Goal: Check status: Check status

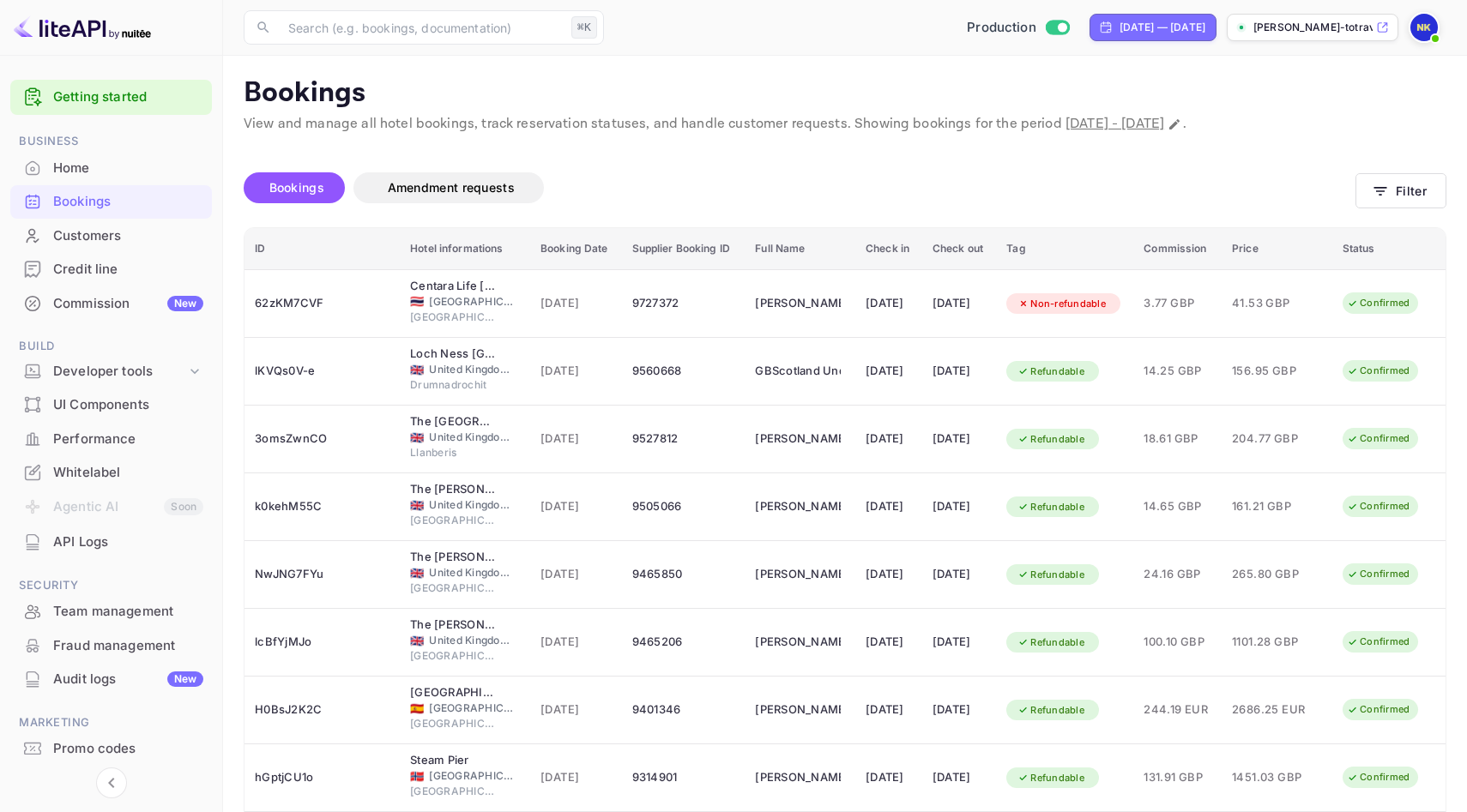
click at [646, 164] on div "Bookings Amendment requests" at bounding box center [799, 191] width 1112 height 72
click at [112, 161] on div "Home" at bounding box center [128, 169] width 150 height 20
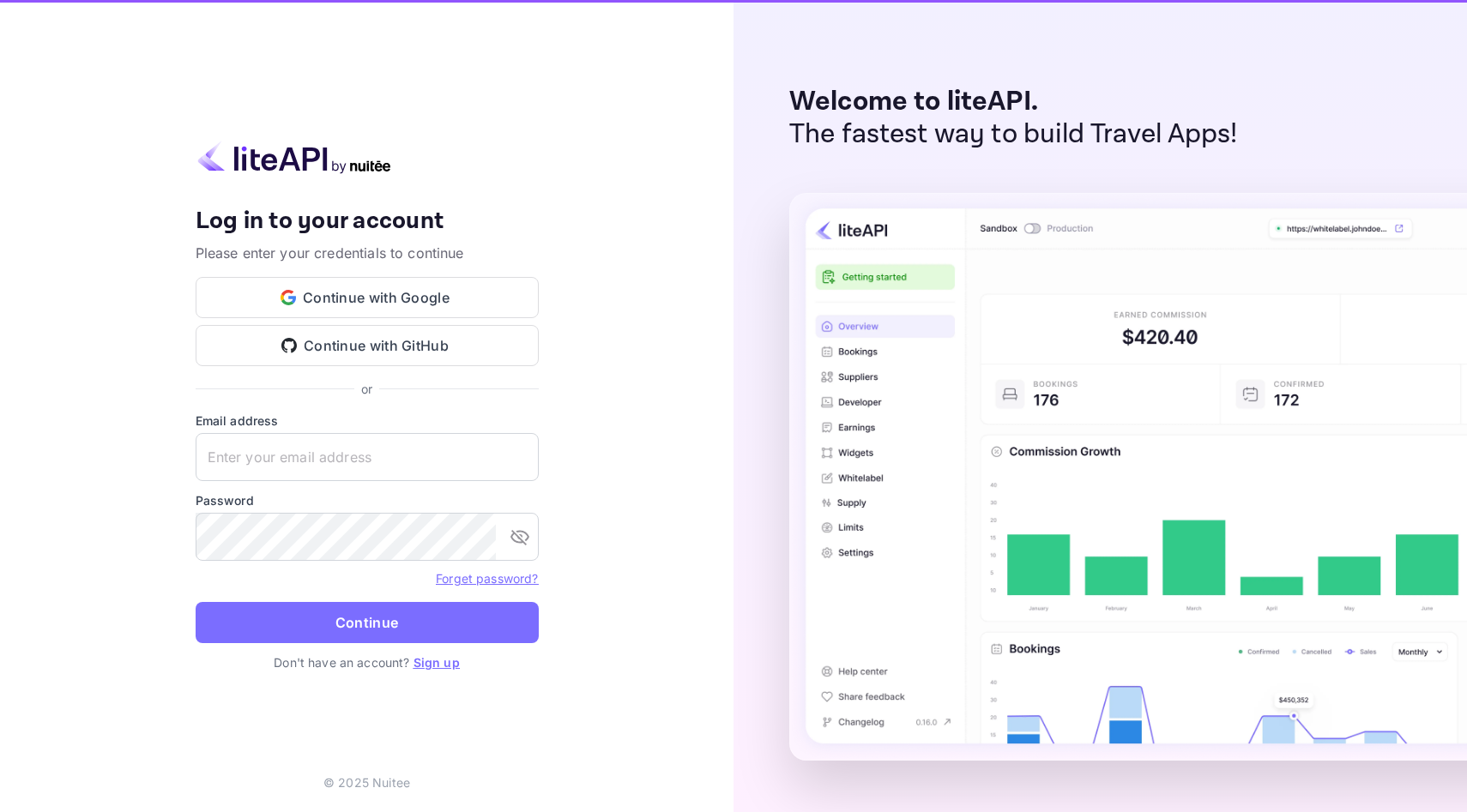
type input "[EMAIL_ADDRESS][DOMAIN_NAME]"
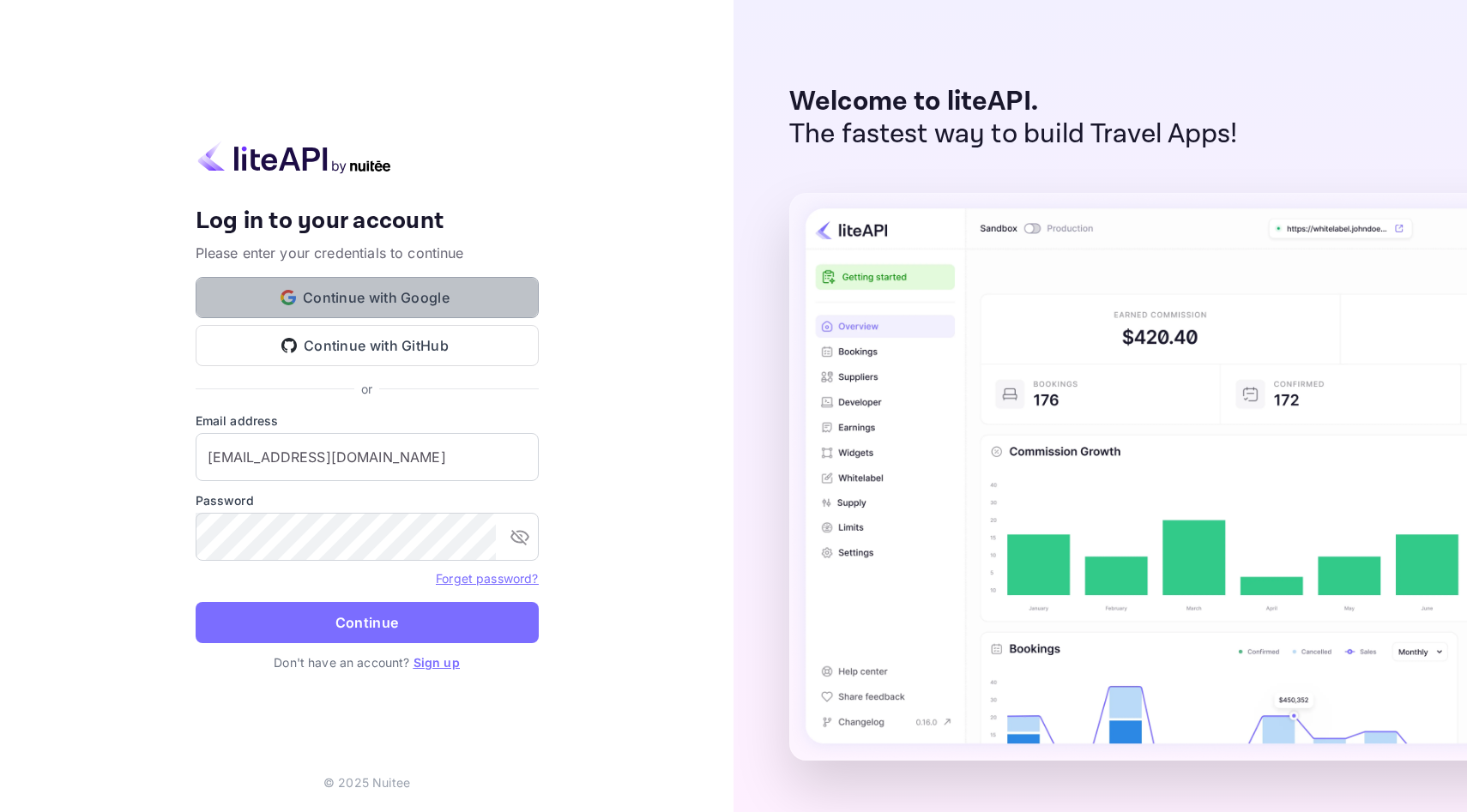
click at [342, 306] on button "Continue with Google" at bounding box center [367, 297] width 343 height 41
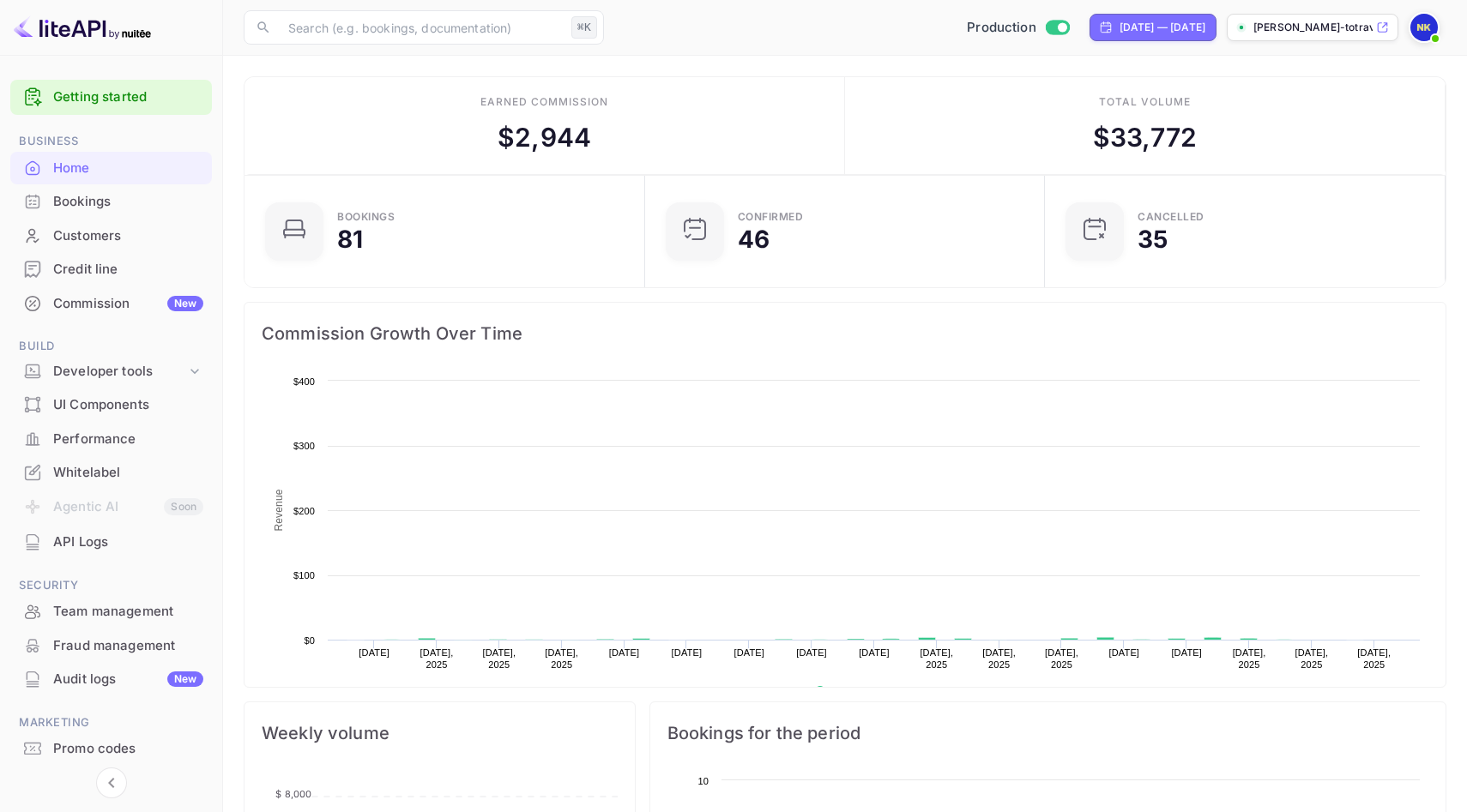
scroll to position [279, 390]
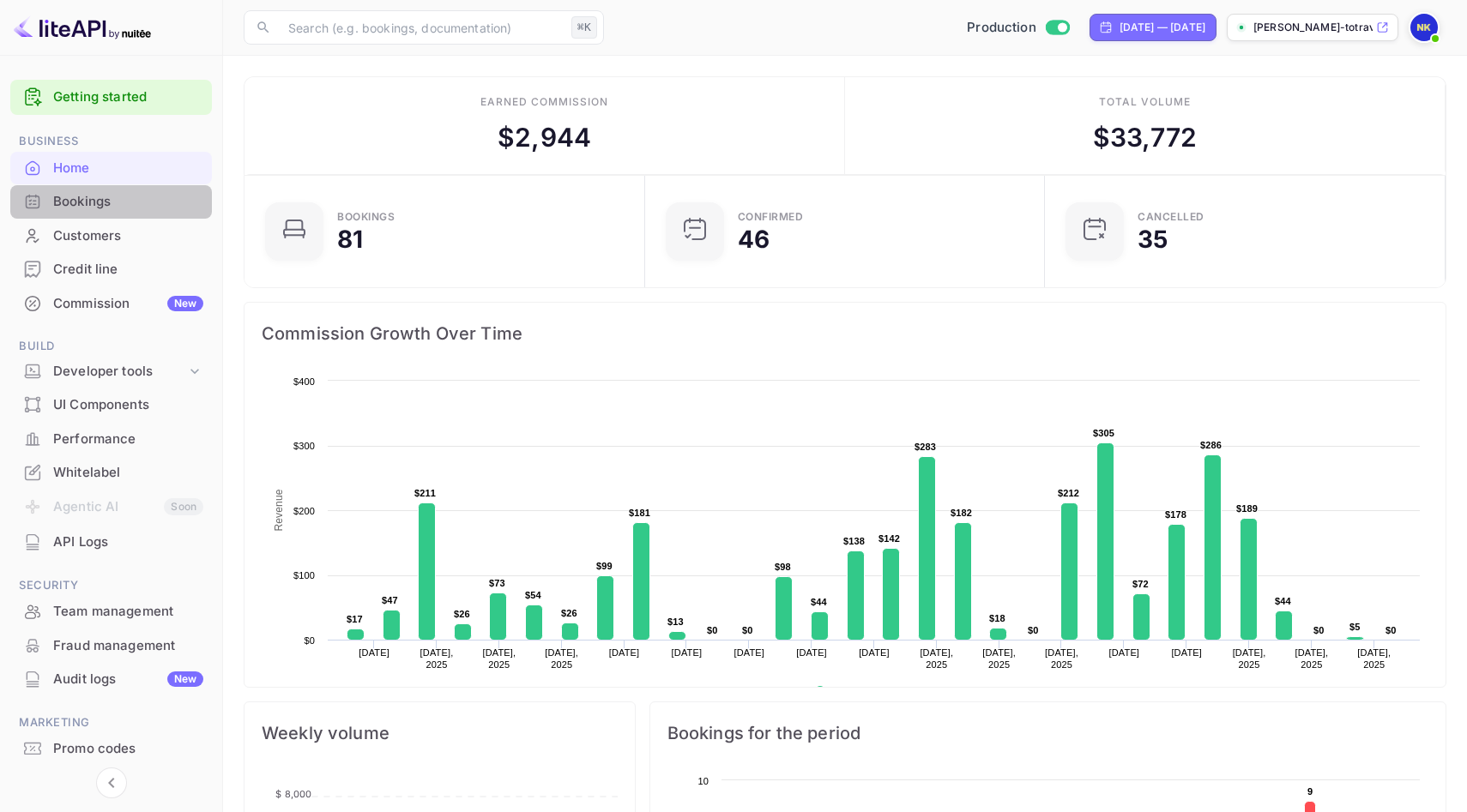
click at [148, 207] on div "Bookings" at bounding box center [128, 202] width 150 height 20
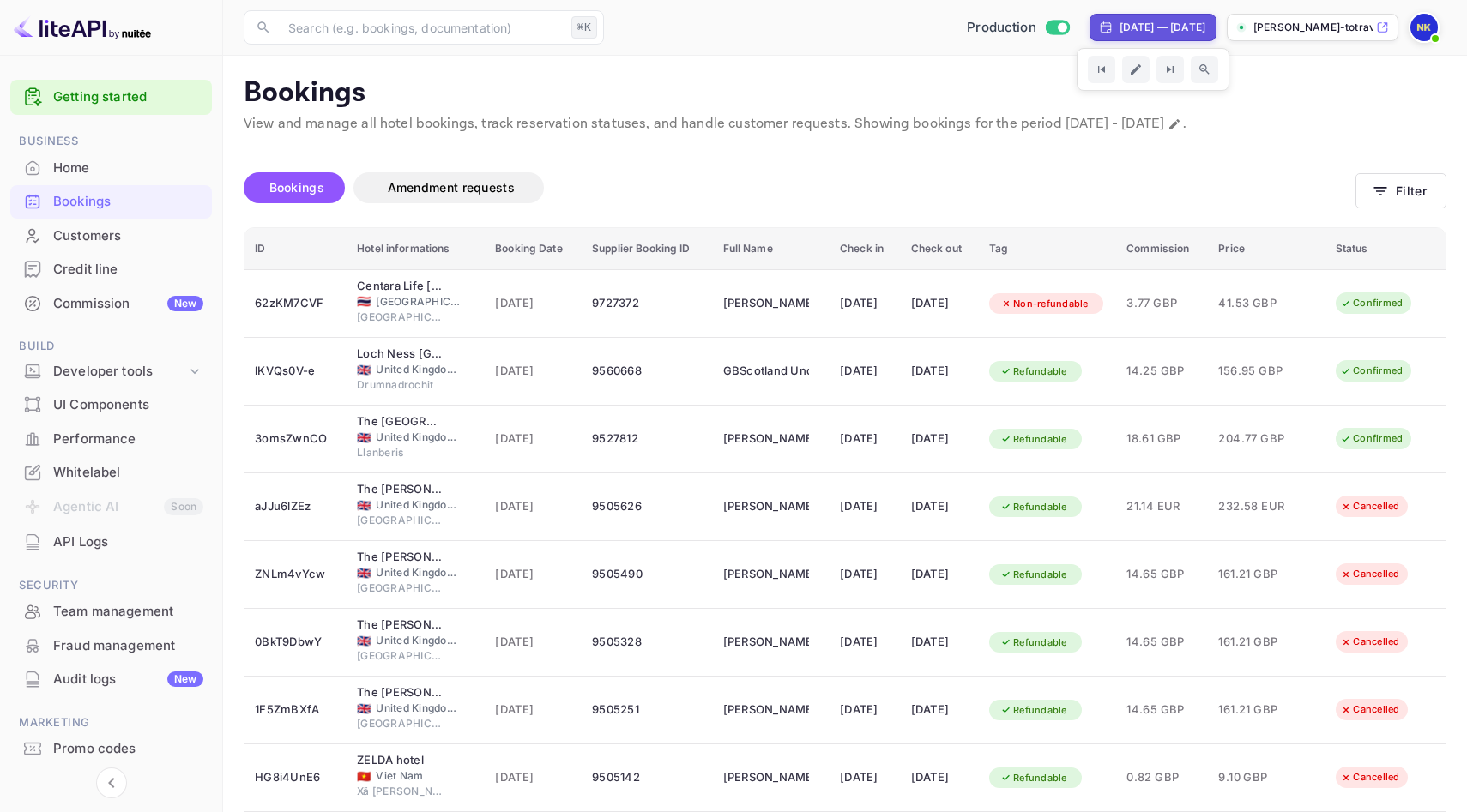
click at [1134, 26] on div "[DATE] — [DATE]" at bounding box center [1162, 28] width 86 height 16
select select "5"
select select "2025"
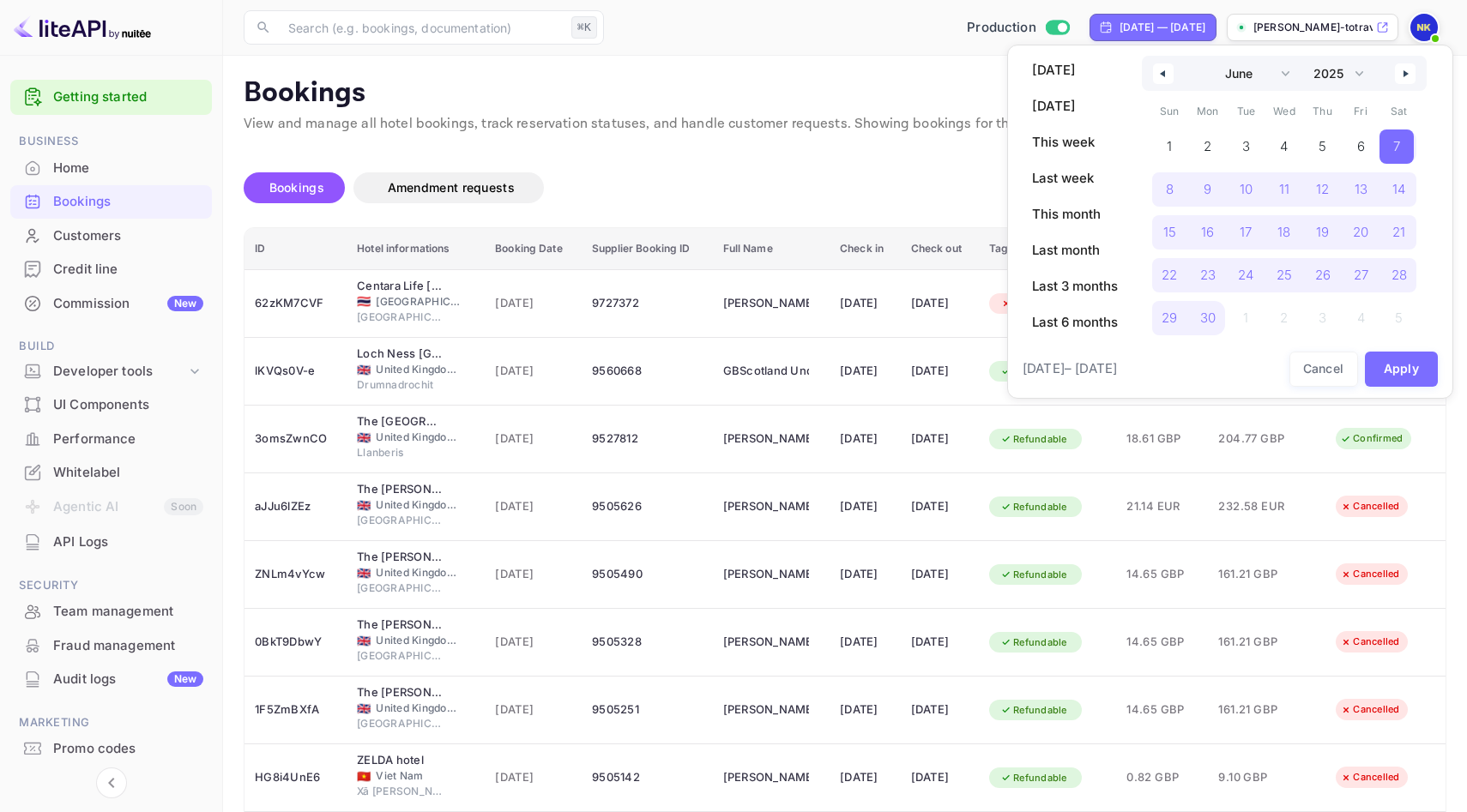
click at [1395, 73] on button "button" at bounding box center [1406, 74] width 21 height 21
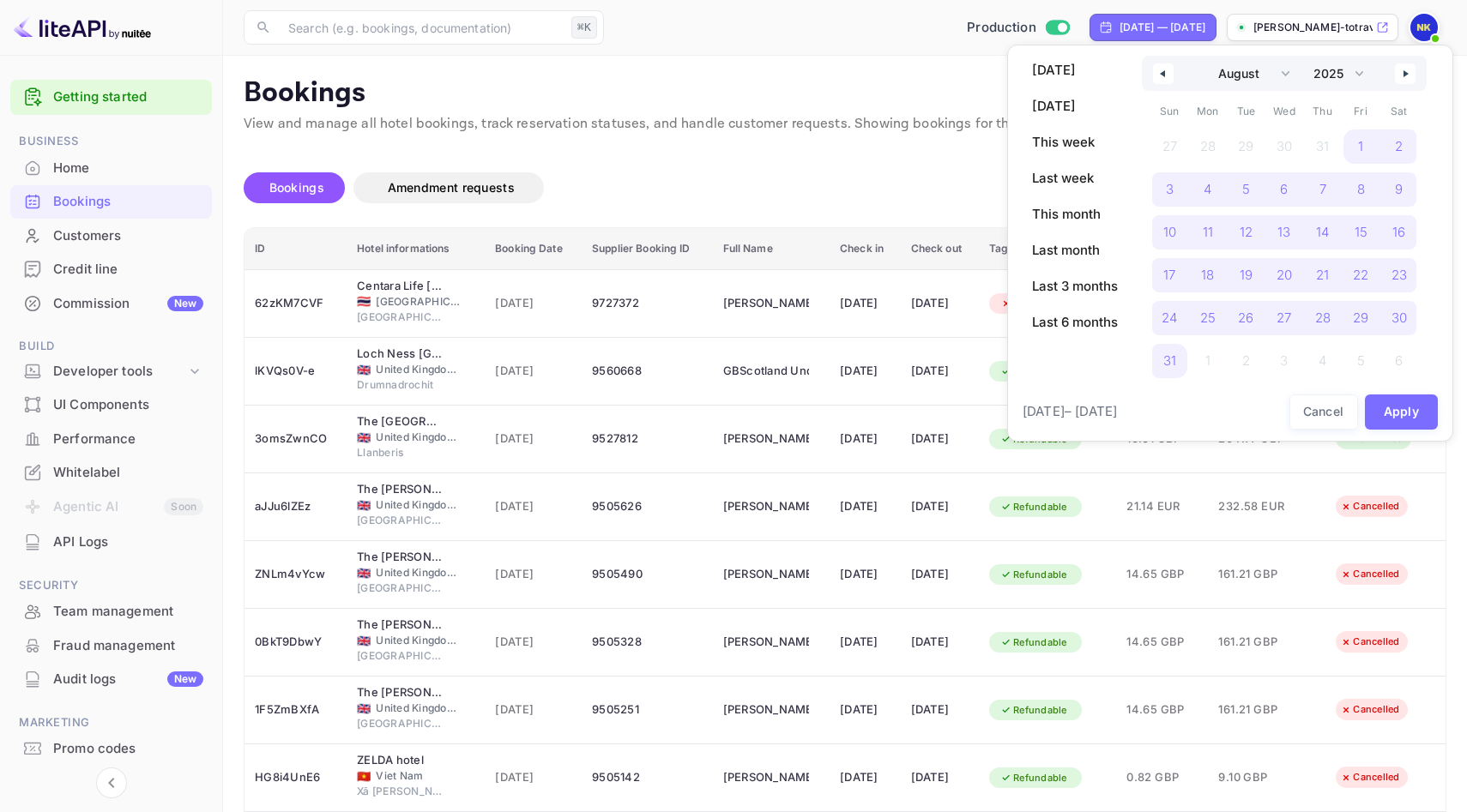
click at [1395, 73] on button "button" at bounding box center [1406, 74] width 21 height 21
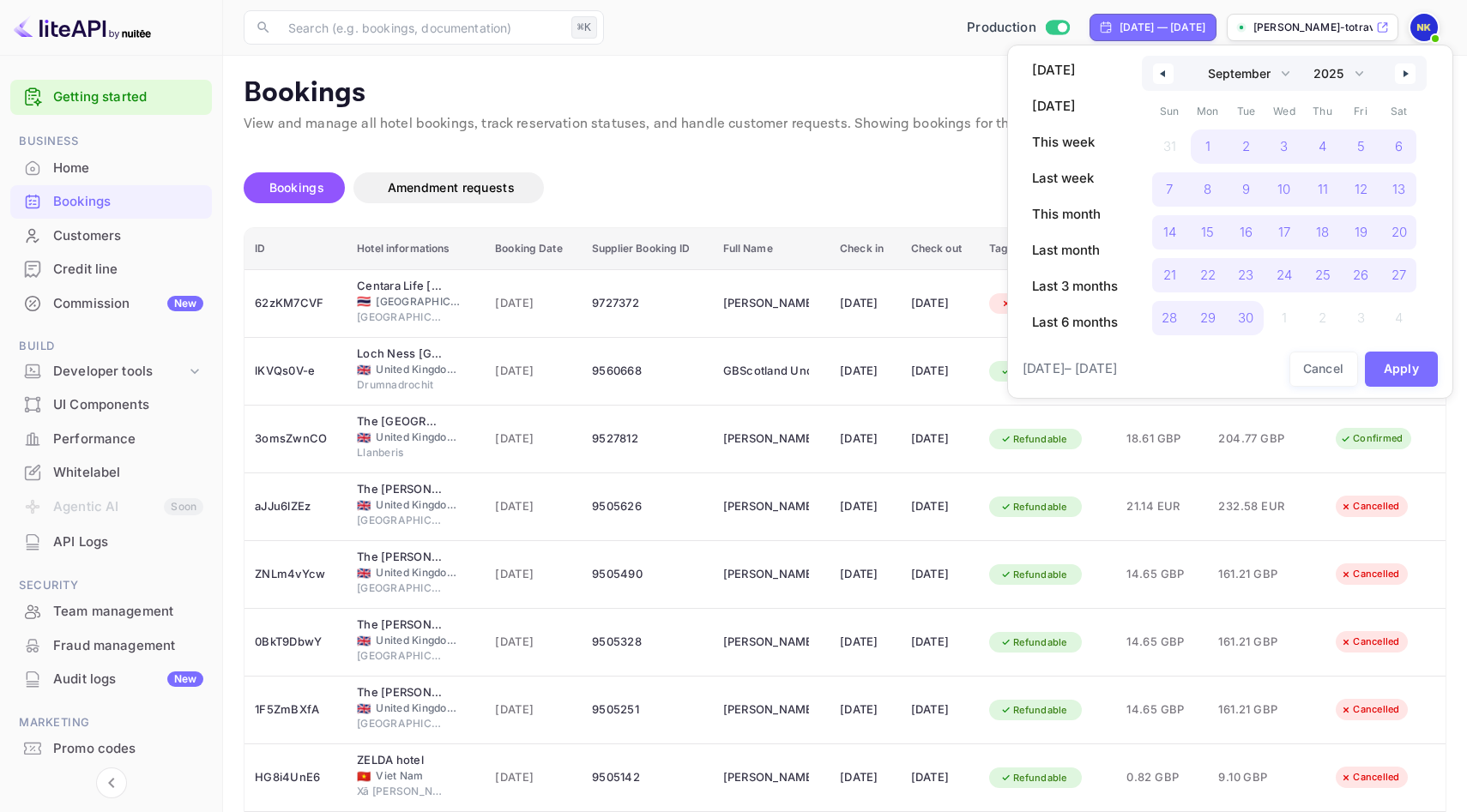
click at [1395, 73] on button "button" at bounding box center [1406, 74] width 21 height 21
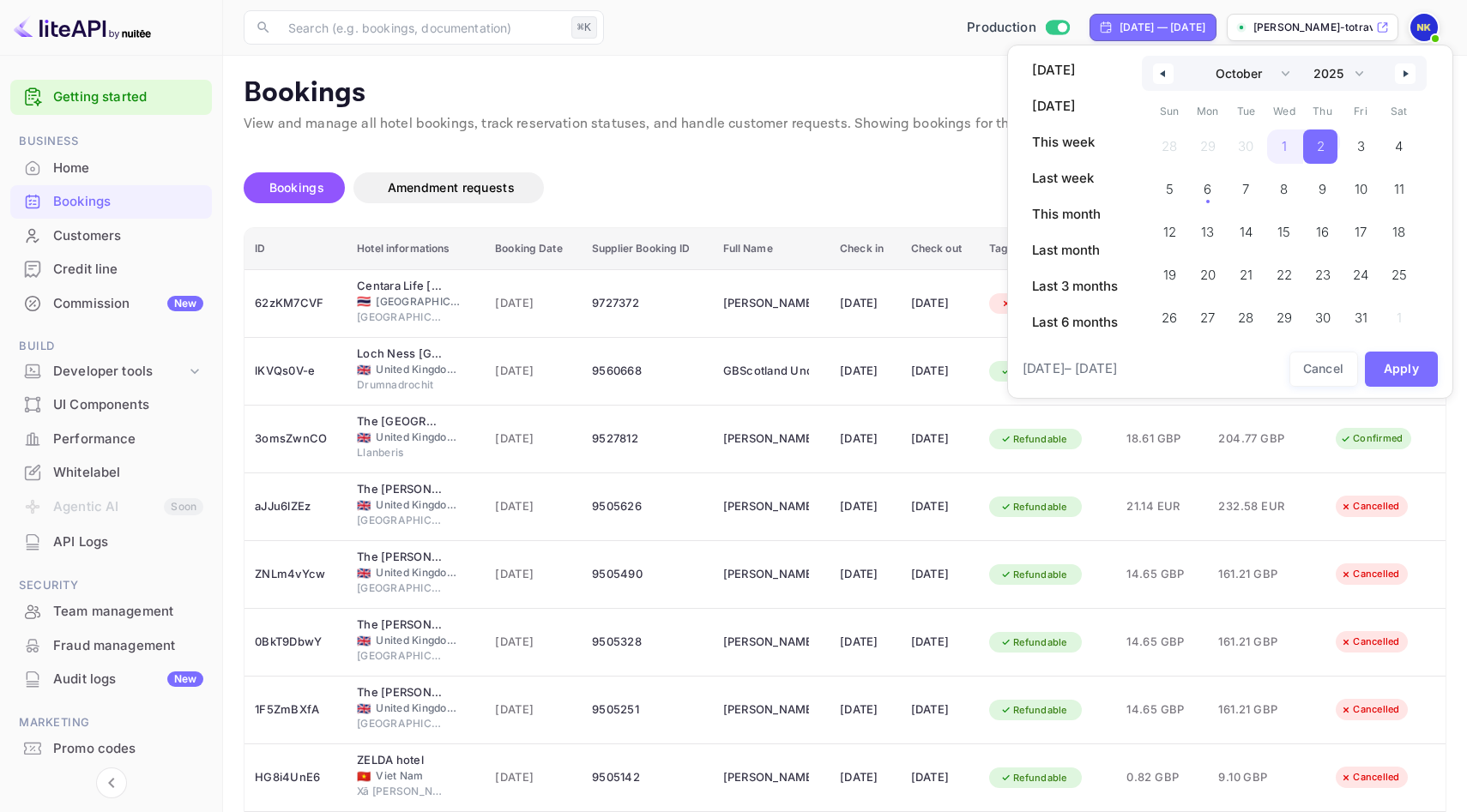
click at [1165, 76] on button "button" at bounding box center [1163, 74] width 21 height 21
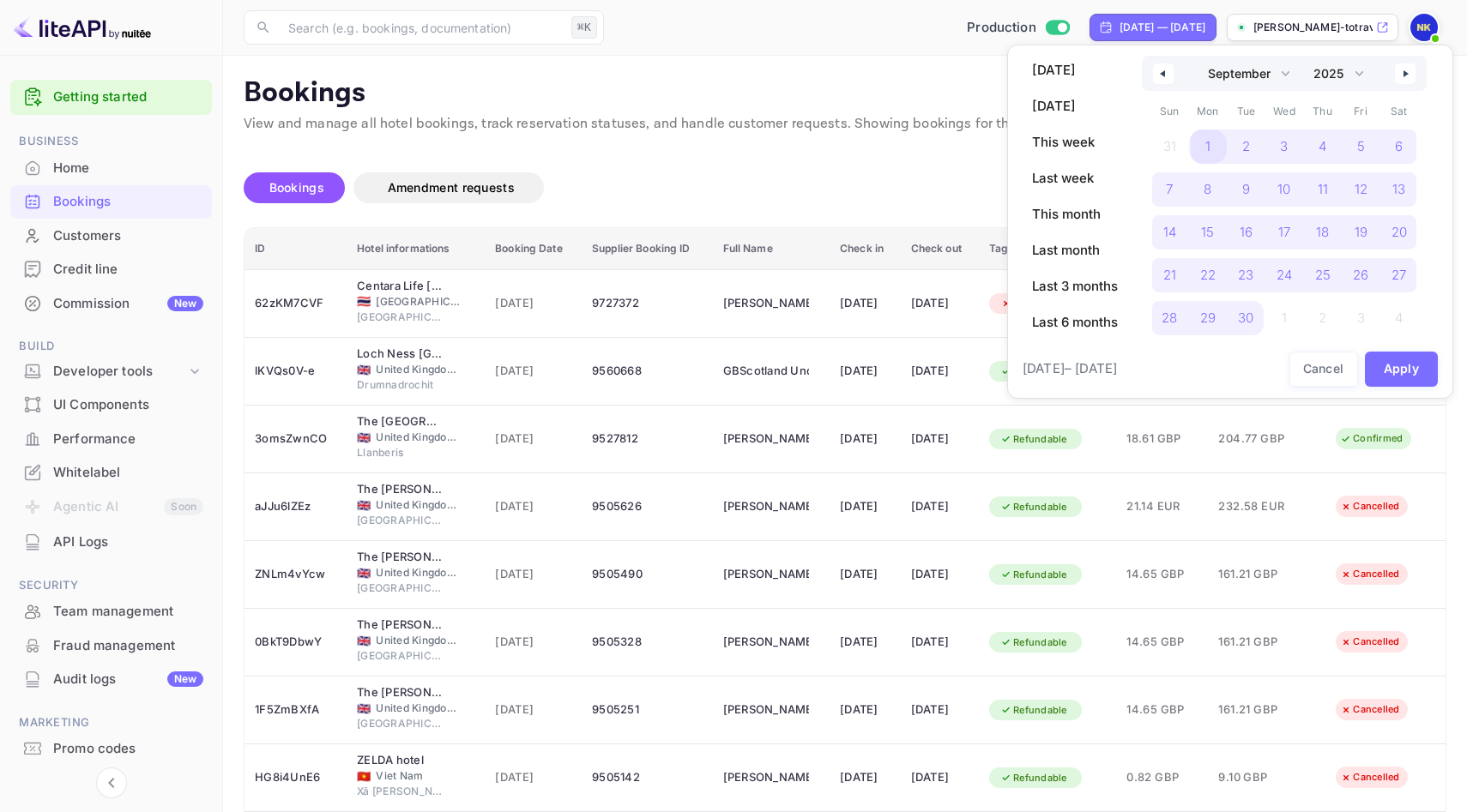
click at [1195, 151] on span "1" at bounding box center [1209, 146] width 38 height 34
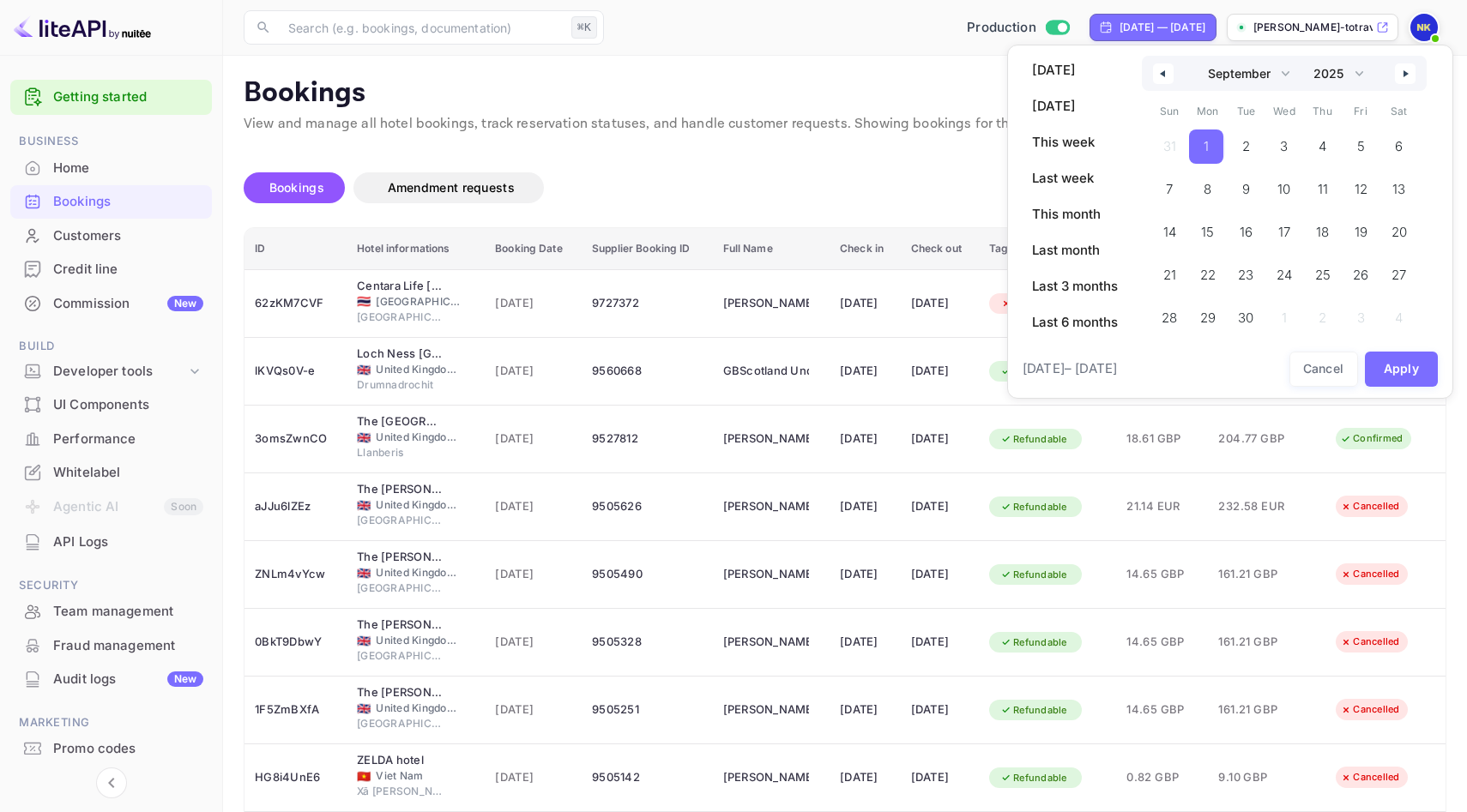
click at [1407, 71] on icon "button" at bounding box center [1408, 74] width 9 height 7
click at [1205, 201] on span "6" at bounding box center [1207, 189] width 8 height 31
select select "8"
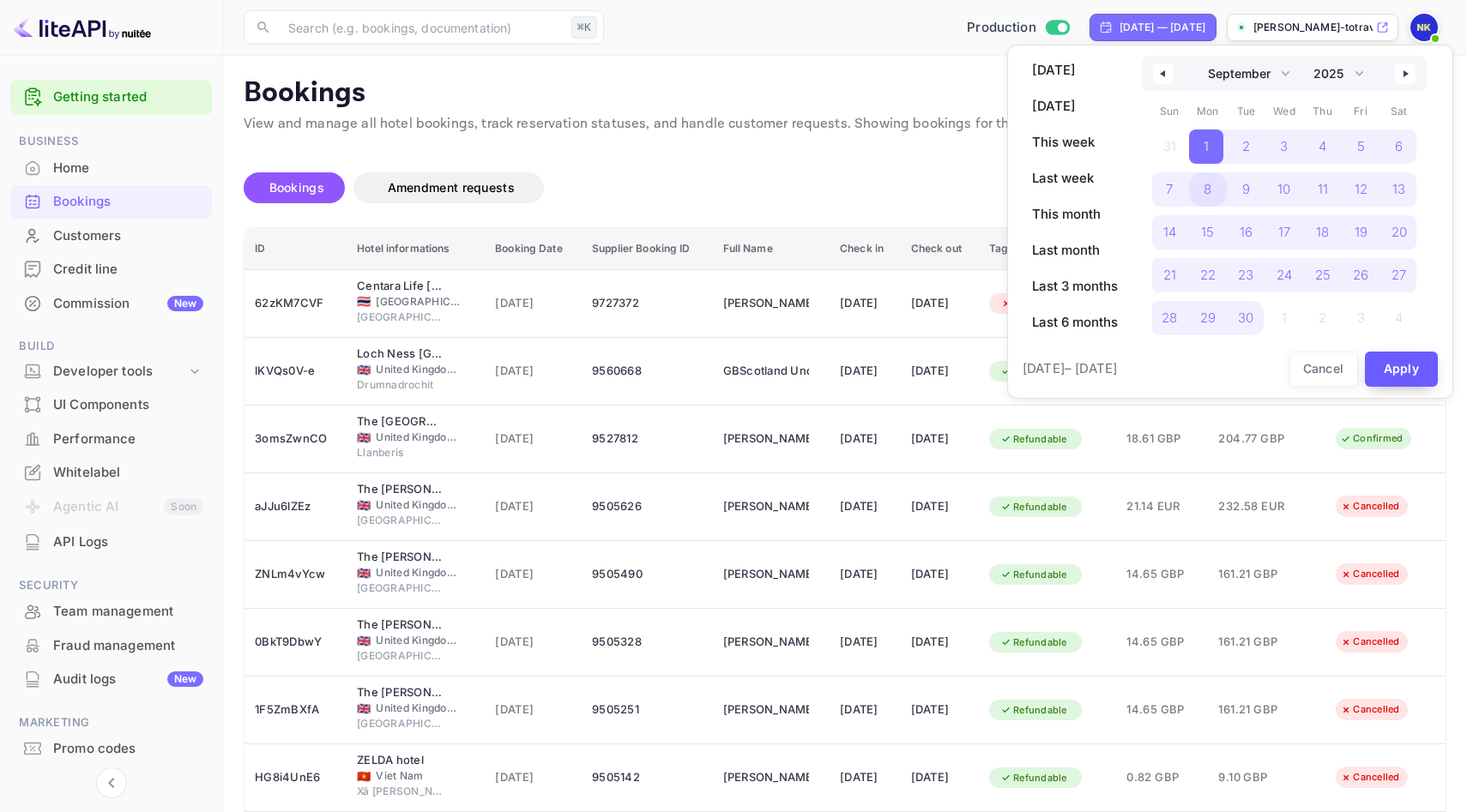
click at [1389, 372] on button "Apply" at bounding box center [1402, 369] width 73 height 35
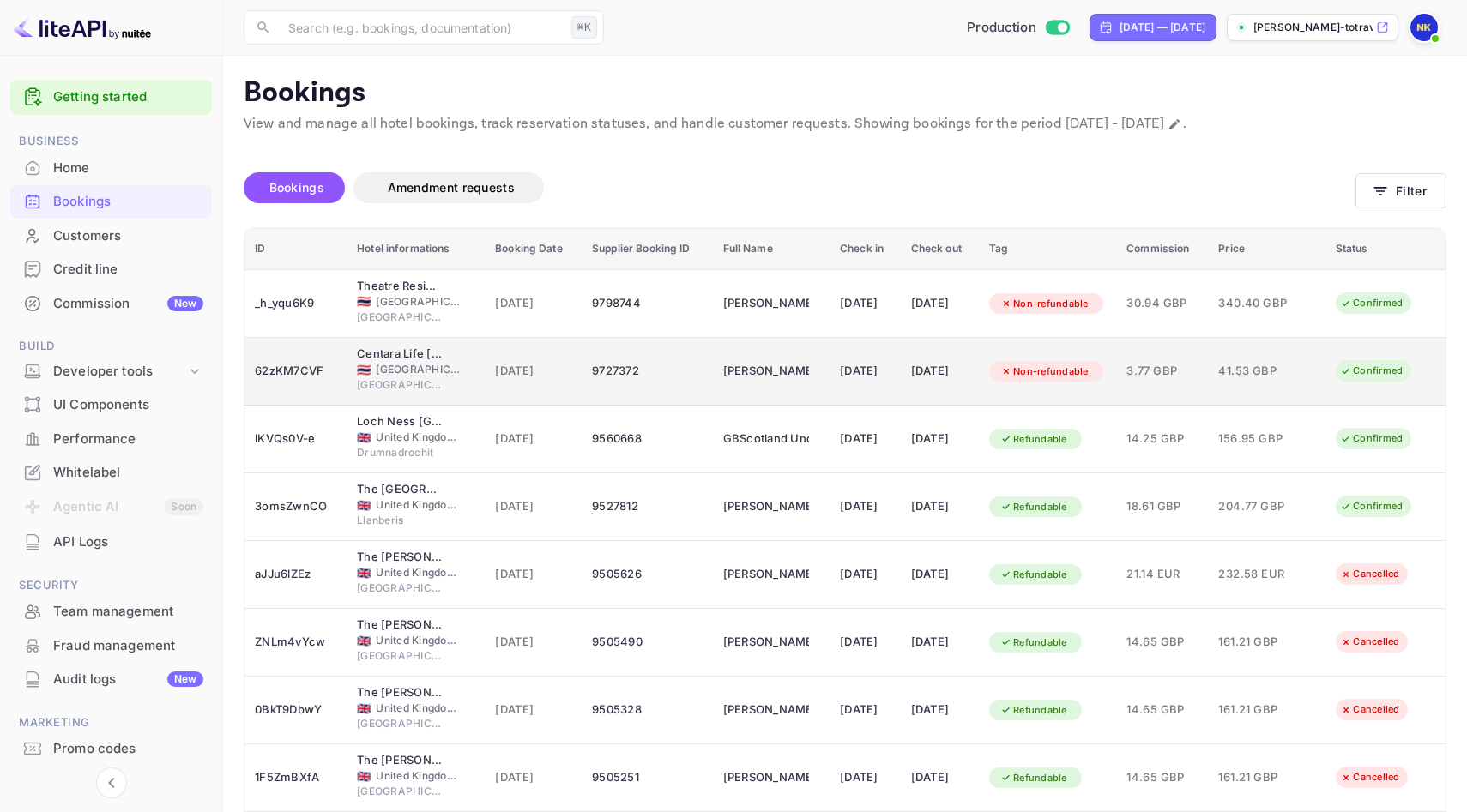
click at [559, 368] on td "[DATE]" at bounding box center [533, 372] width 97 height 68
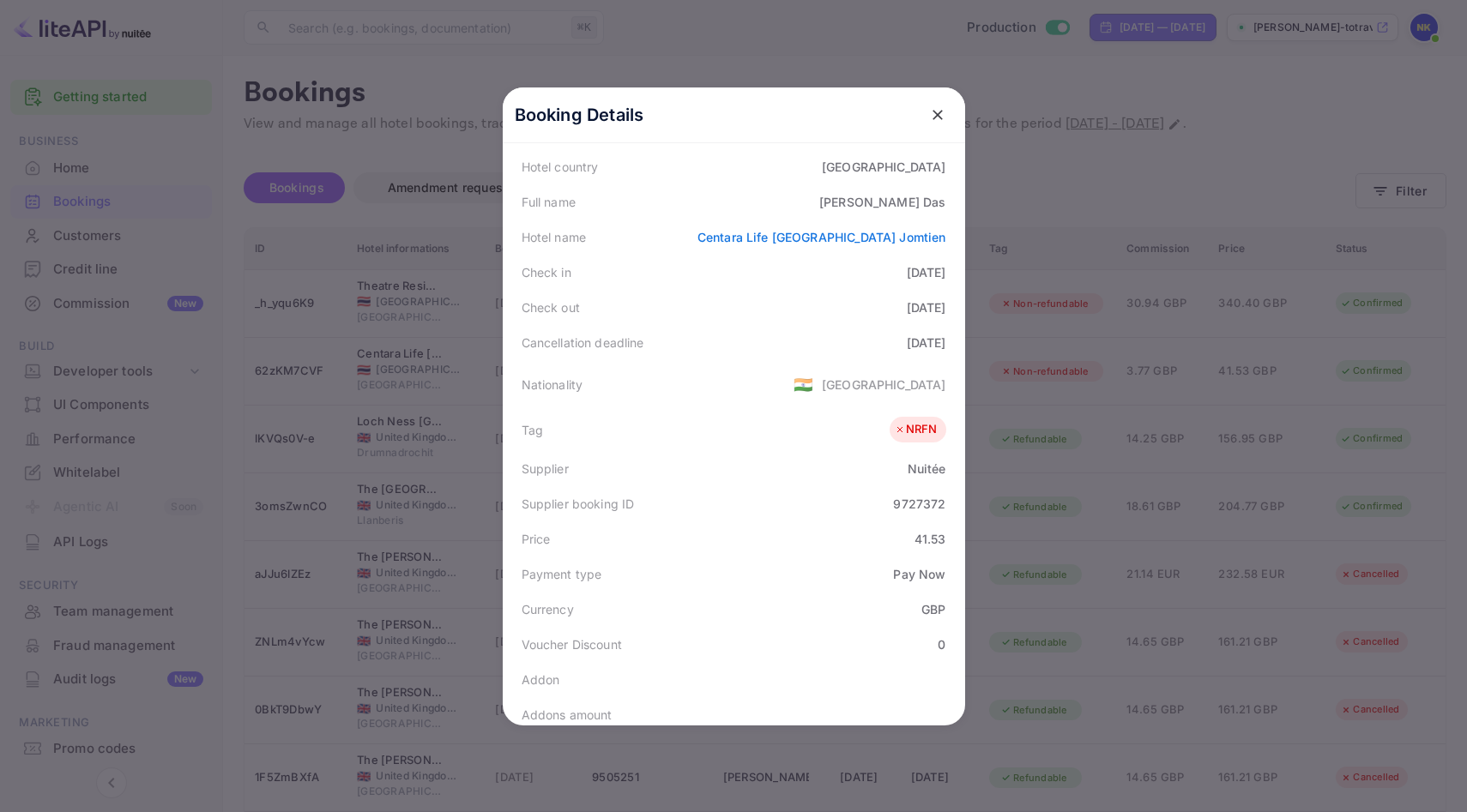
scroll to position [418, 0]
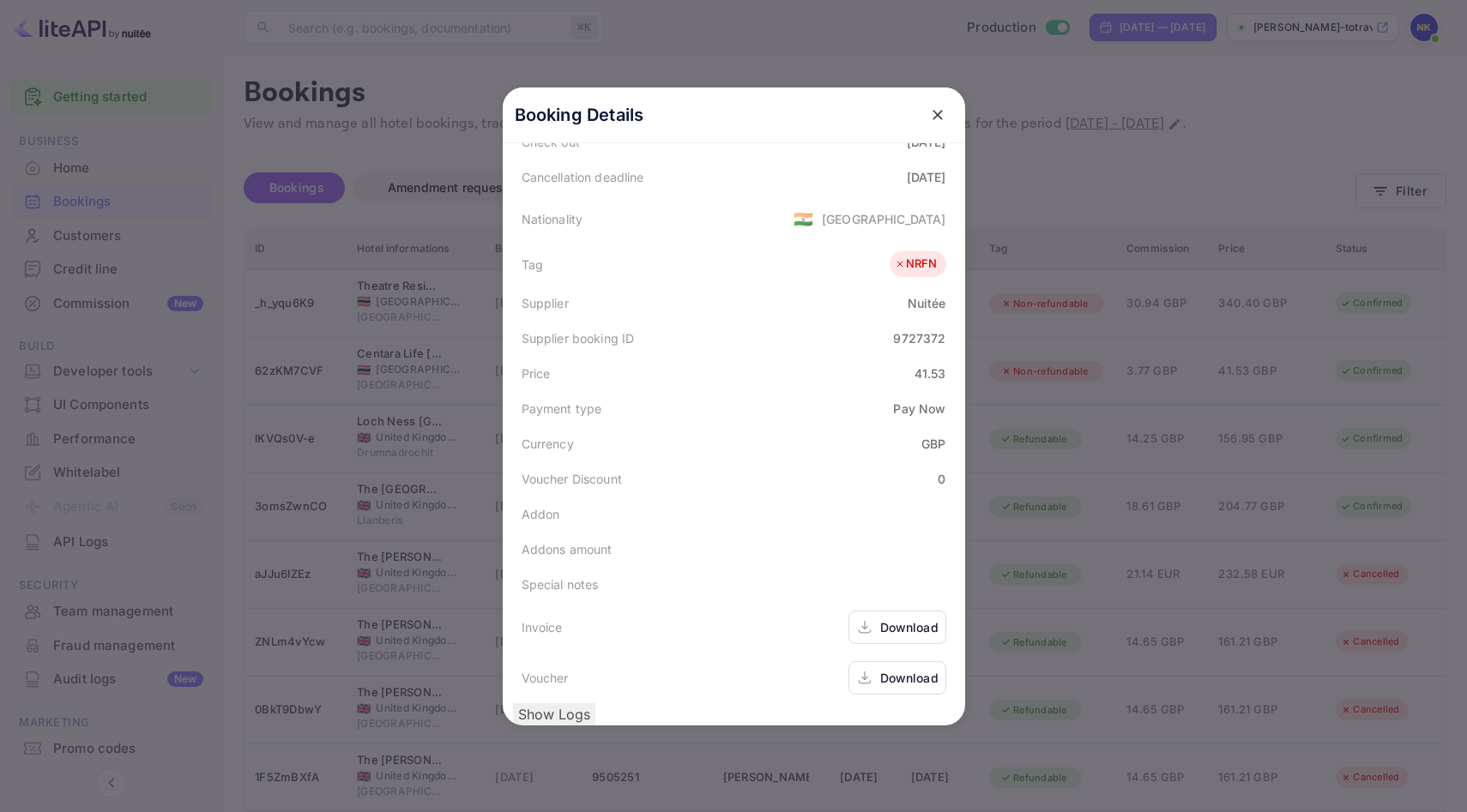
click at [904, 618] on div "Download" at bounding box center [909, 627] width 59 height 18
click at [935, 113] on icon "close" at bounding box center [938, 115] width 10 height 10
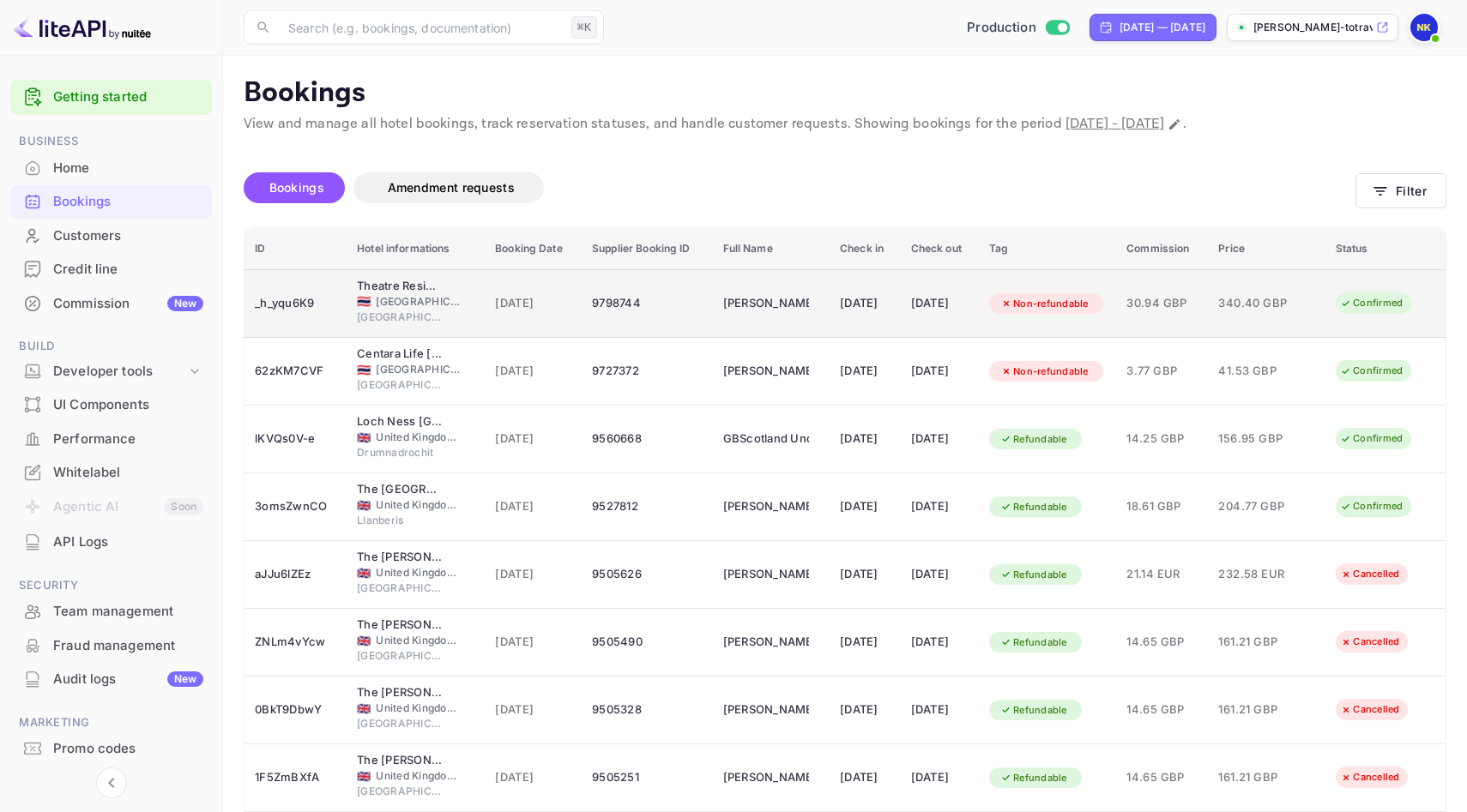
click at [598, 313] on div "9798744" at bounding box center [647, 303] width 110 height 27
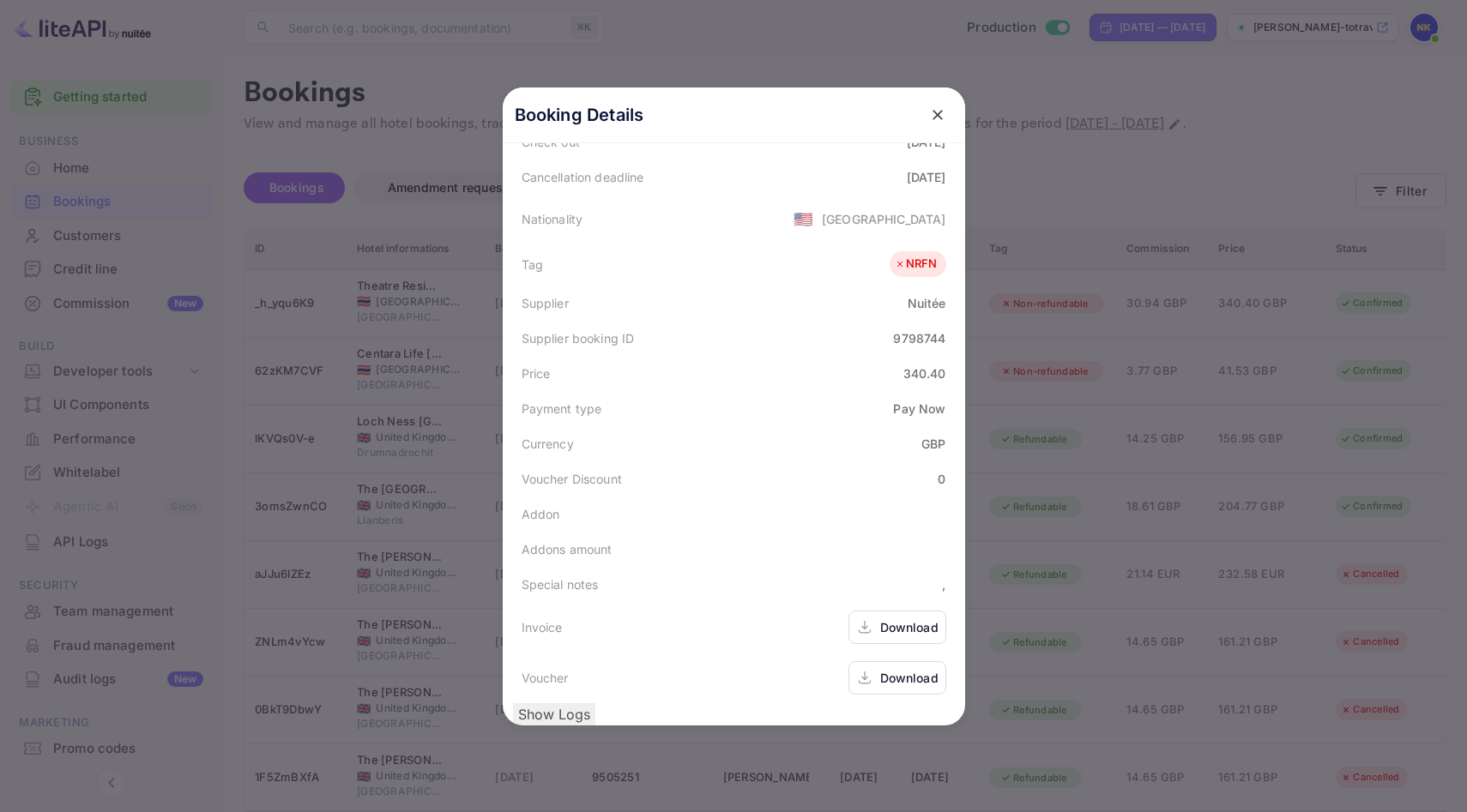
click at [906, 618] on div "Download" at bounding box center [909, 627] width 59 height 18
click at [882, 669] on div "Download" at bounding box center [909, 678] width 59 height 18
click at [939, 112] on icon "close" at bounding box center [938, 115] width 10 height 10
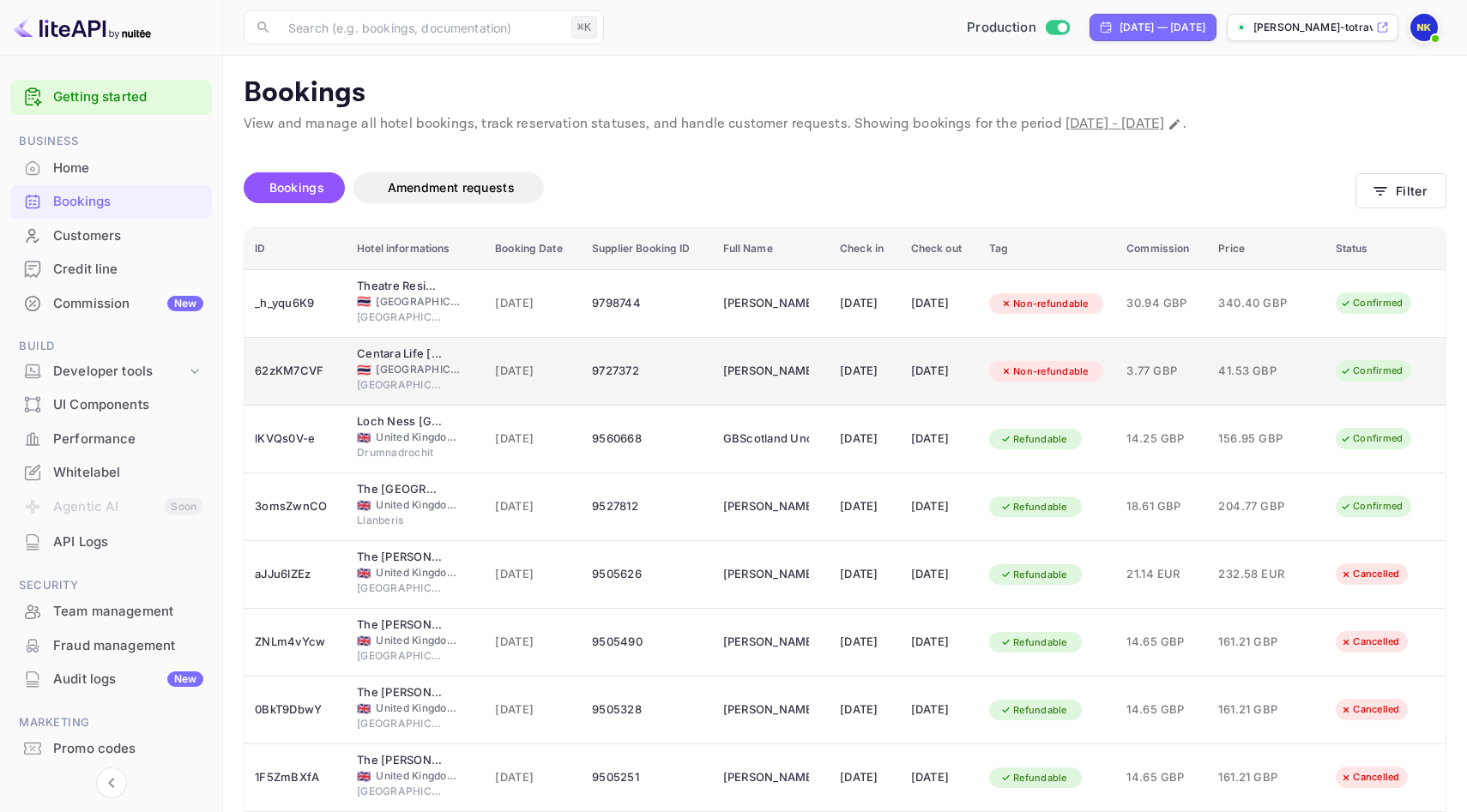
click at [610, 386] on td "9727372" at bounding box center [646, 372] width 130 height 68
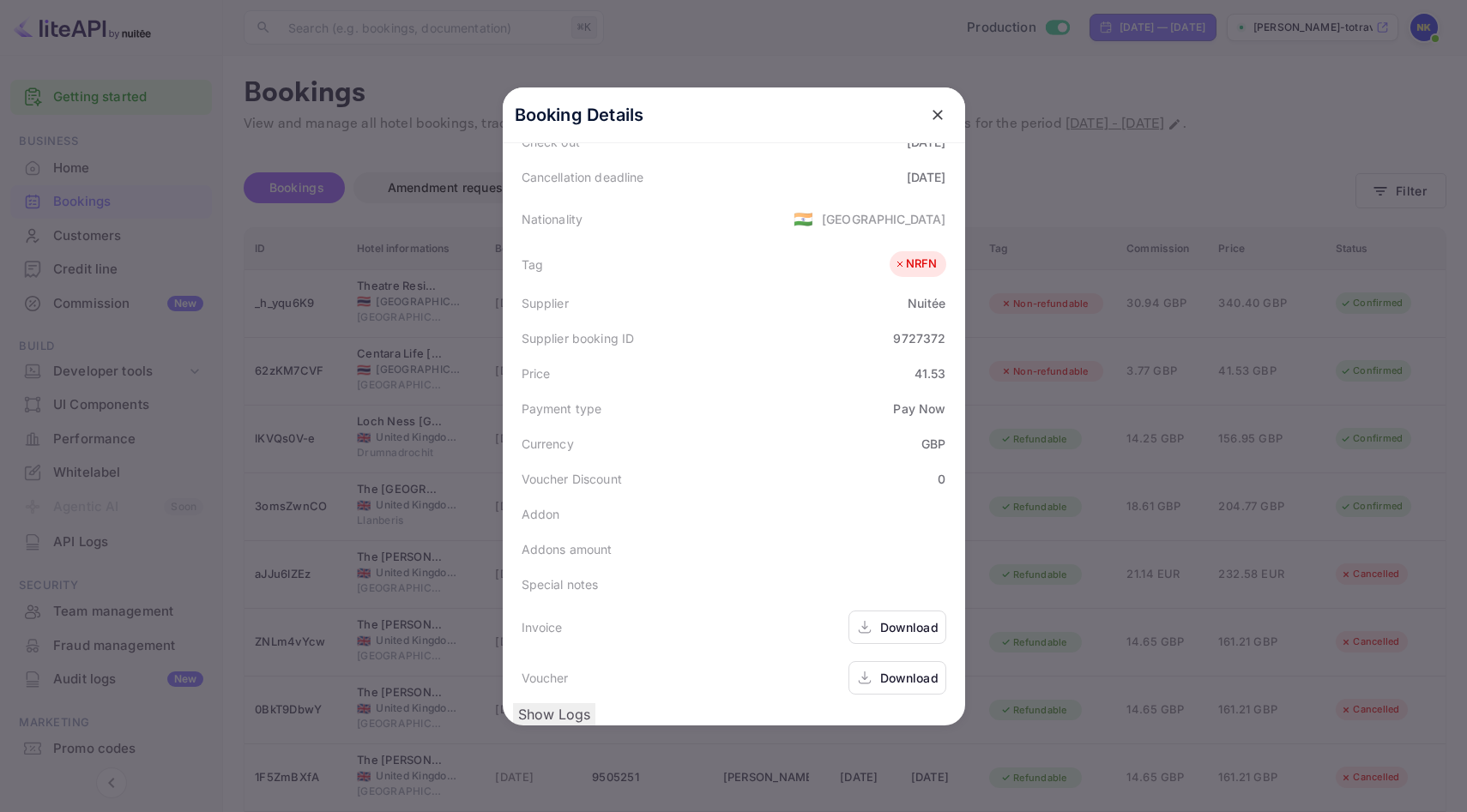
click at [920, 662] on div "Download" at bounding box center [898, 678] width 98 height 33
